Goal: Entertainment & Leisure: Consume media (video, audio)

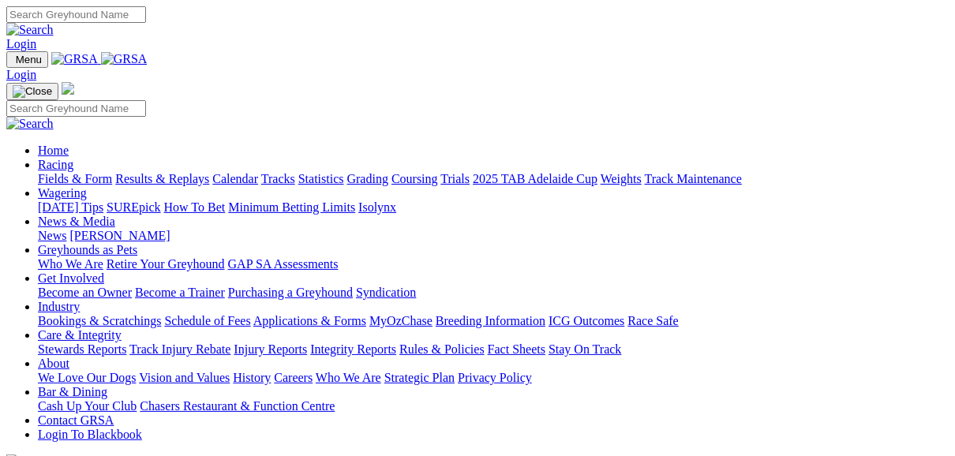
click at [84, 172] on link "Fields & Form" at bounding box center [75, 178] width 74 height 13
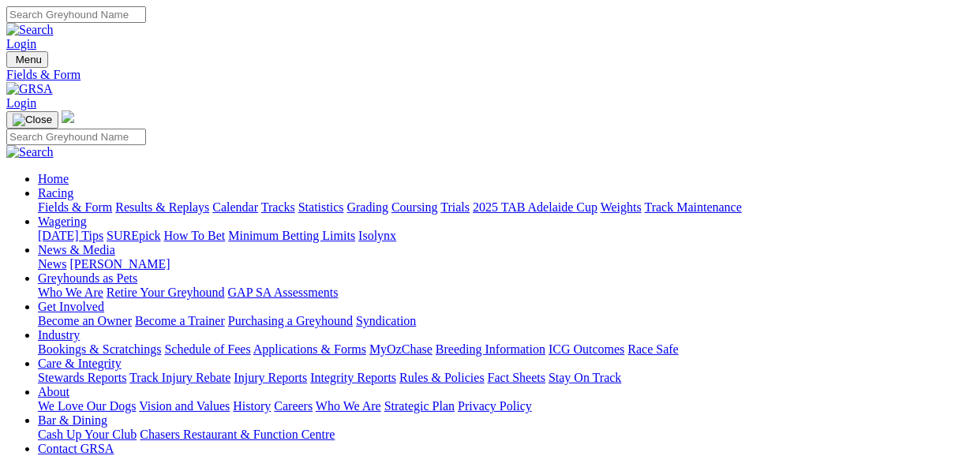
click at [209, 201] on link "Results & Replays" at bounding box center [162, 207] width 94 height 13
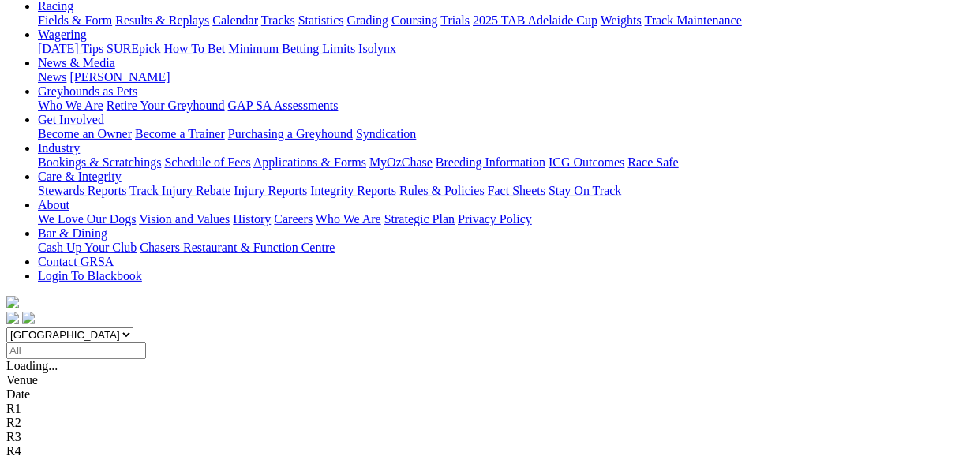
scroll to position [189, 0]
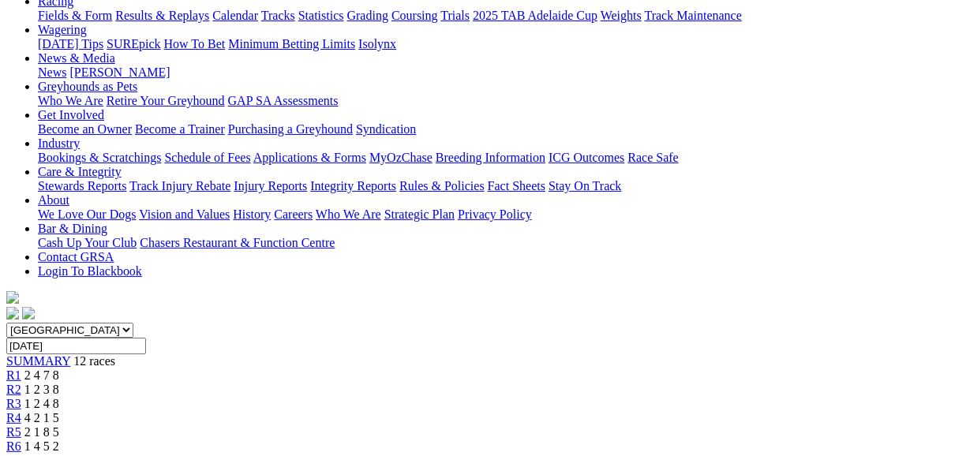
scroll to position [253, 0]
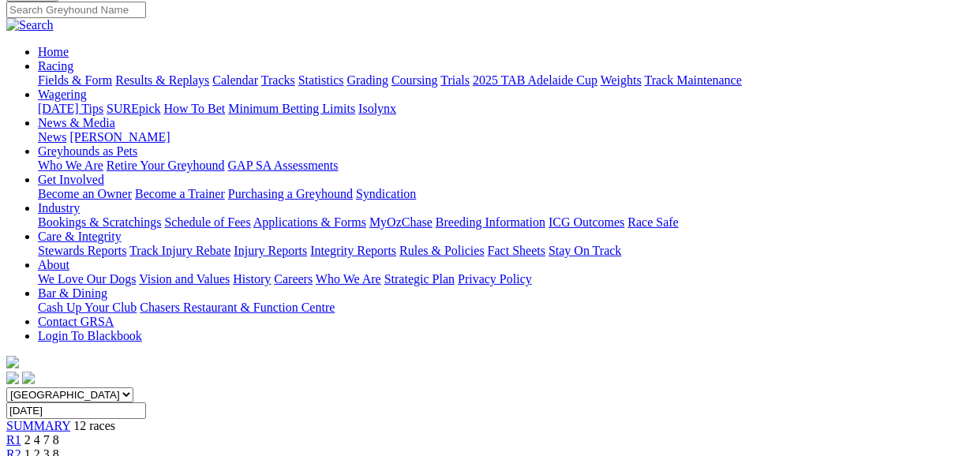
scroll to position [126, 0]
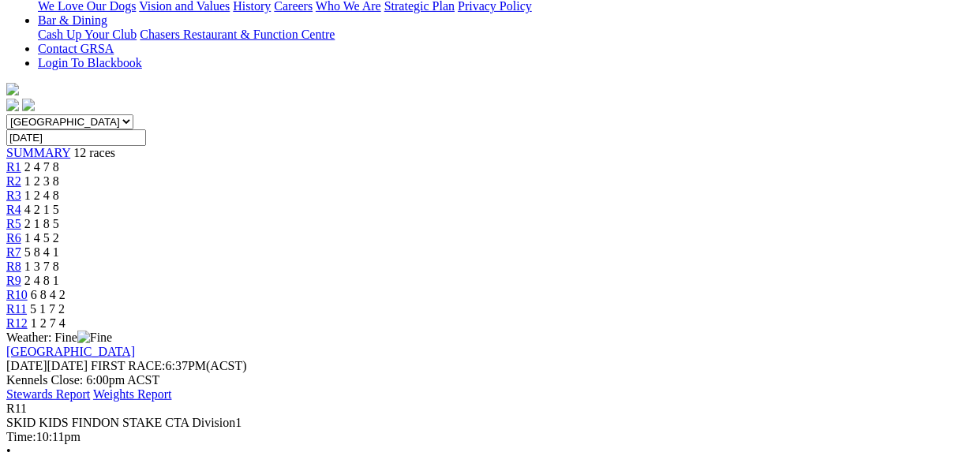
scroll to position [379, 0]
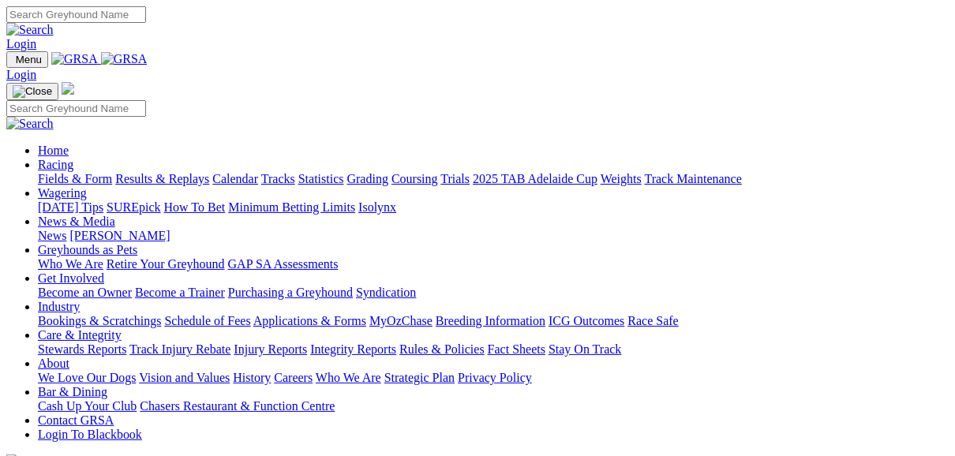
click at [48, 172] on link "Fields & Form" at bounding box center [75, 178] width 74 height 13
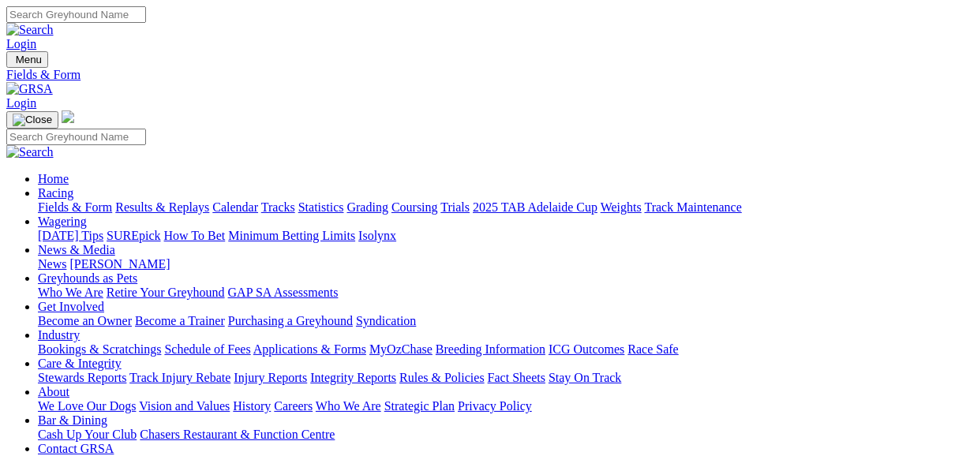
click at [201, 201] on link "Results & Replays" at bounding box center [162, 207] width 94 height 13
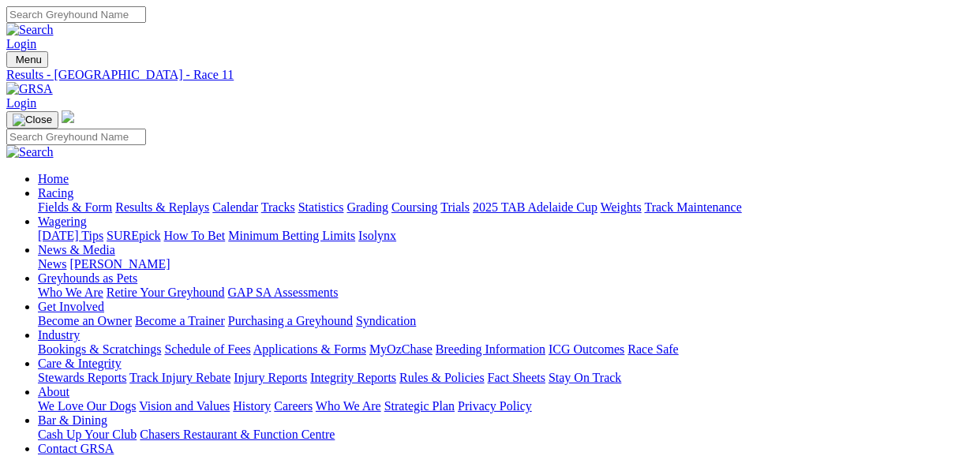
click at [165, 201] on link "Results & Replays" at bounding box center [162, 207] width 94 height 13
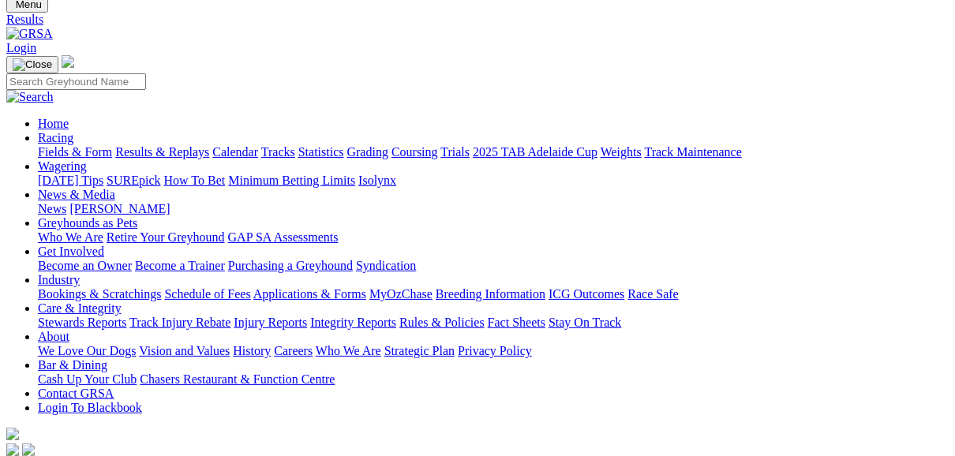
scroll to position [126, 0]
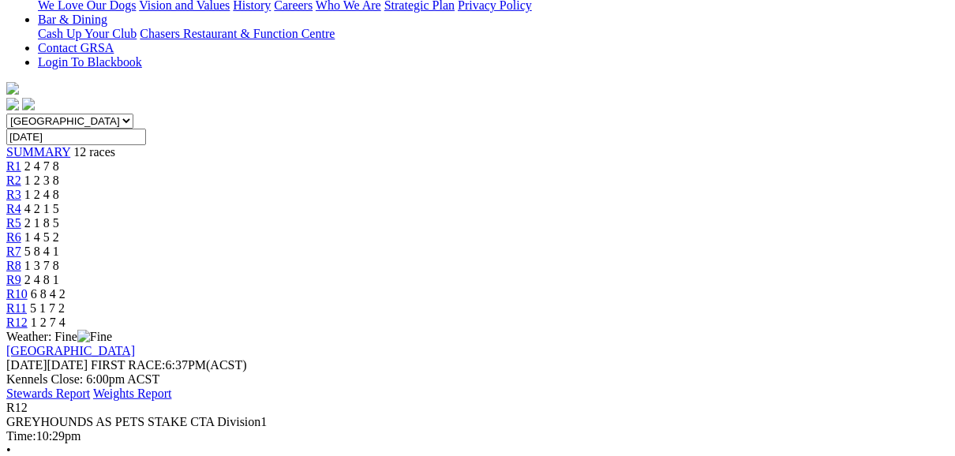
scroll to position [379, 0]
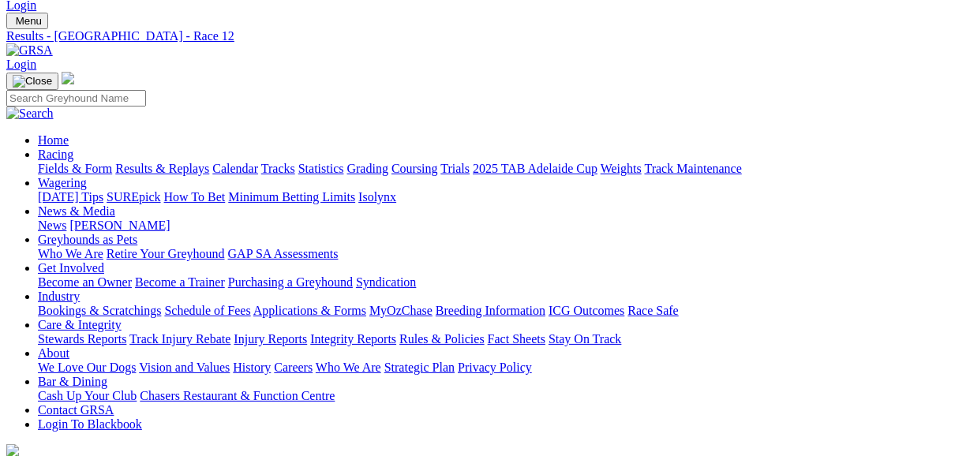
scroll to position [0, 0]
